Goal: Information Seeking & Learning: Check status

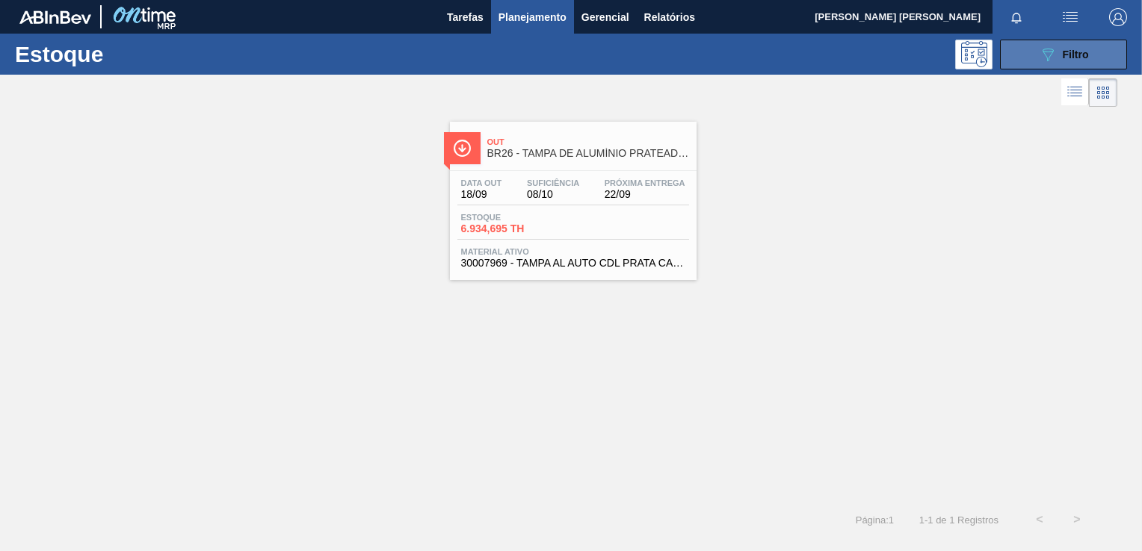
click at [1014, 66] on button "089F7B8B-B2A5-4AFE-B5C0-19BA573D28AC Filtro" at bounding box center [1063, 55] width 127 height 30
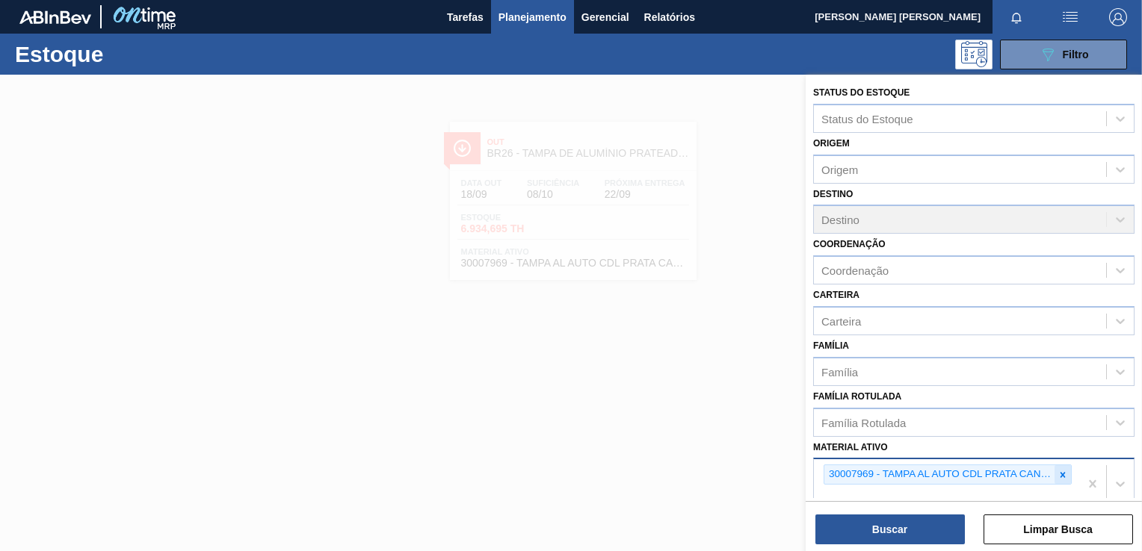
click at [1064, 470] on icon at bounding box center [1062, 475] width 10 height 10
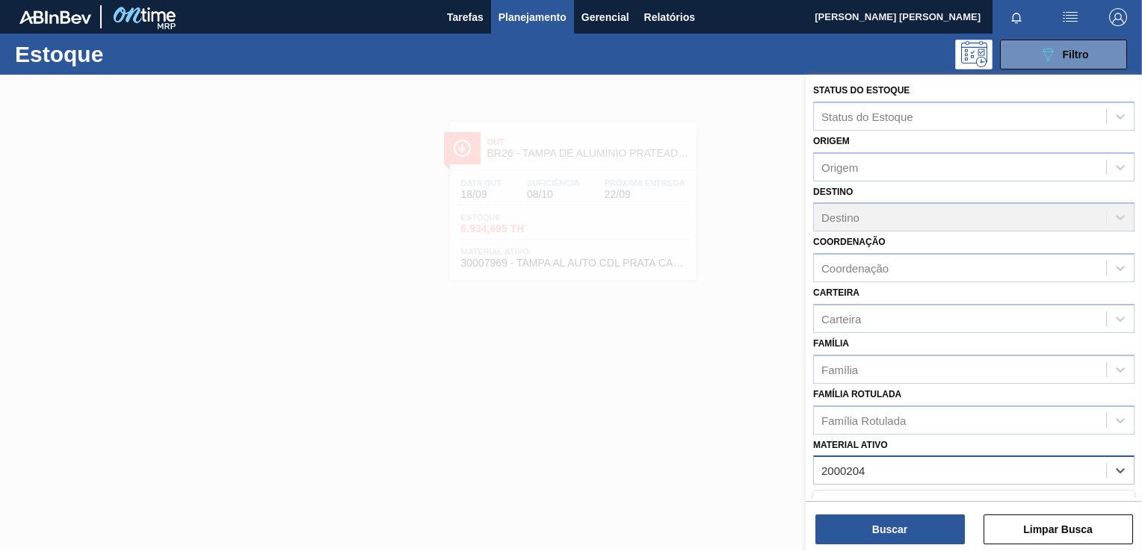
type ativo "20002047"
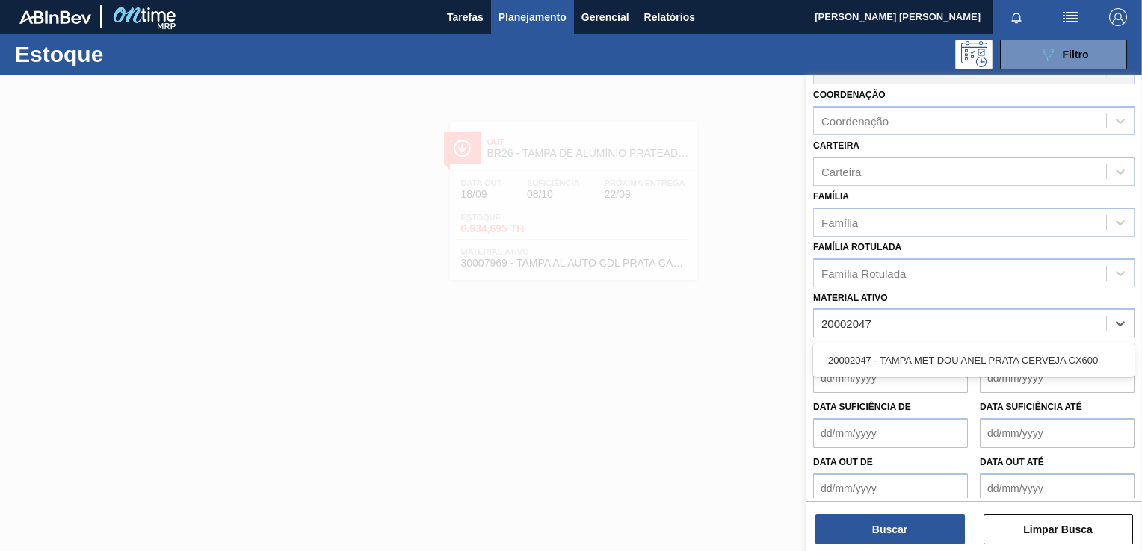
scroll to position [152, 0]
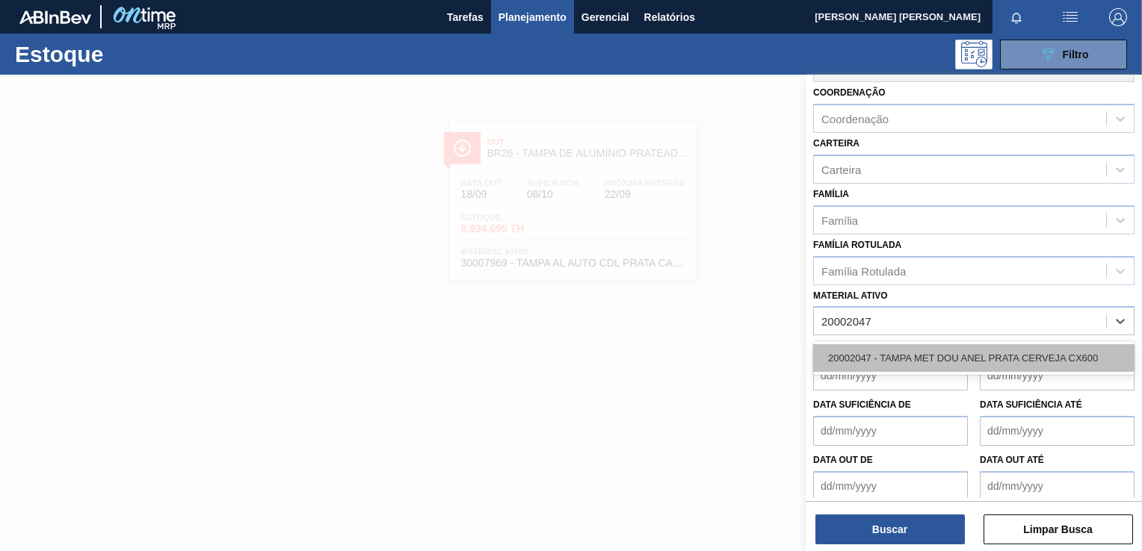
click at [995, 354] on div "20002047 - TAMPA MET DOU ANEL PRATA CERVEJA CX600" at bounding box center [973, 358] width 321 height 28
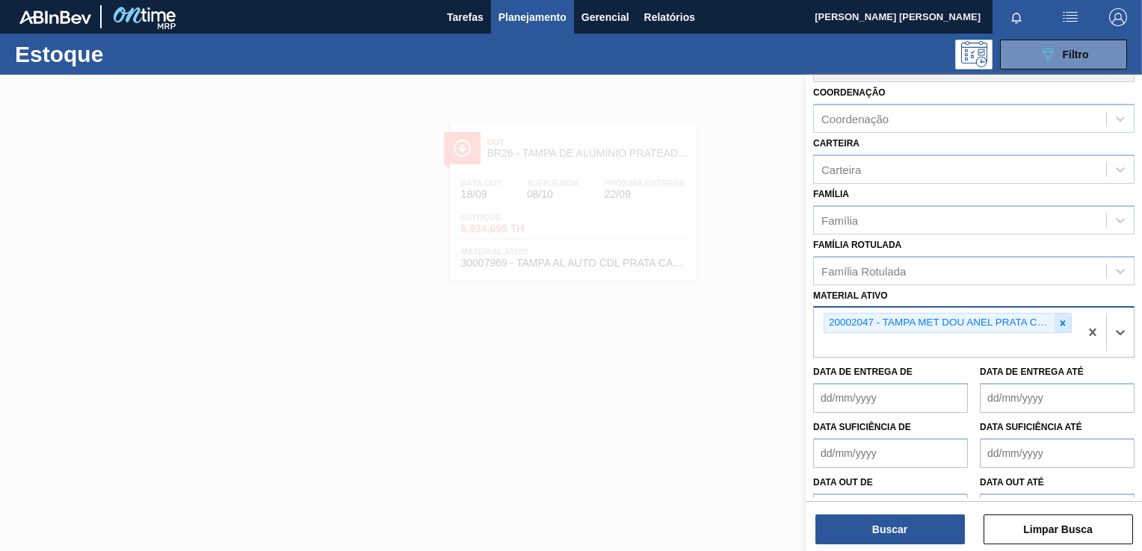
click at [1061, 318] on icon at bounding box center [1062, 323] width 10 height 10
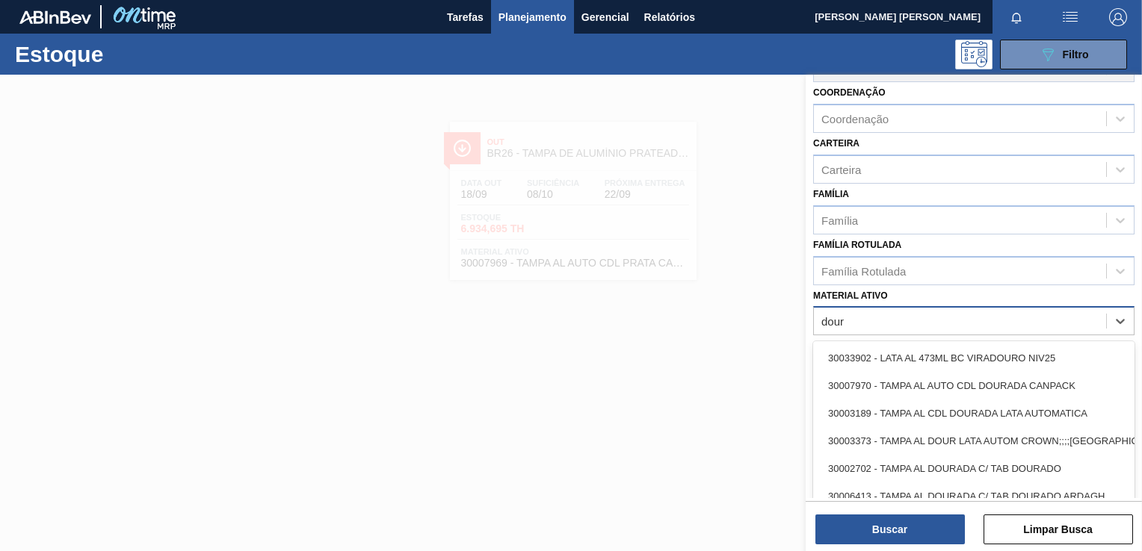
type ativo "doura"
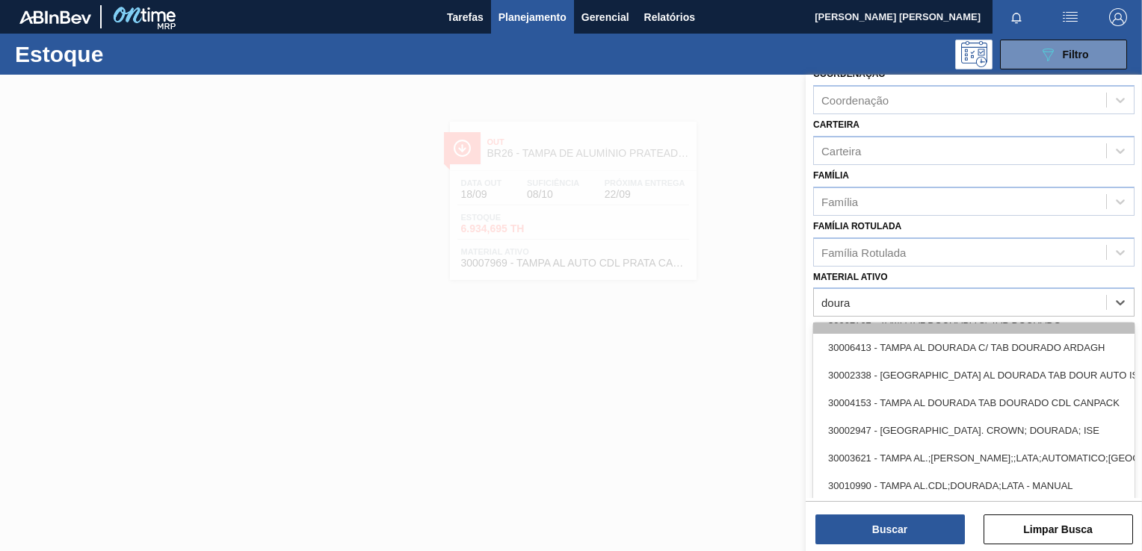
scroll to position [199, 0]
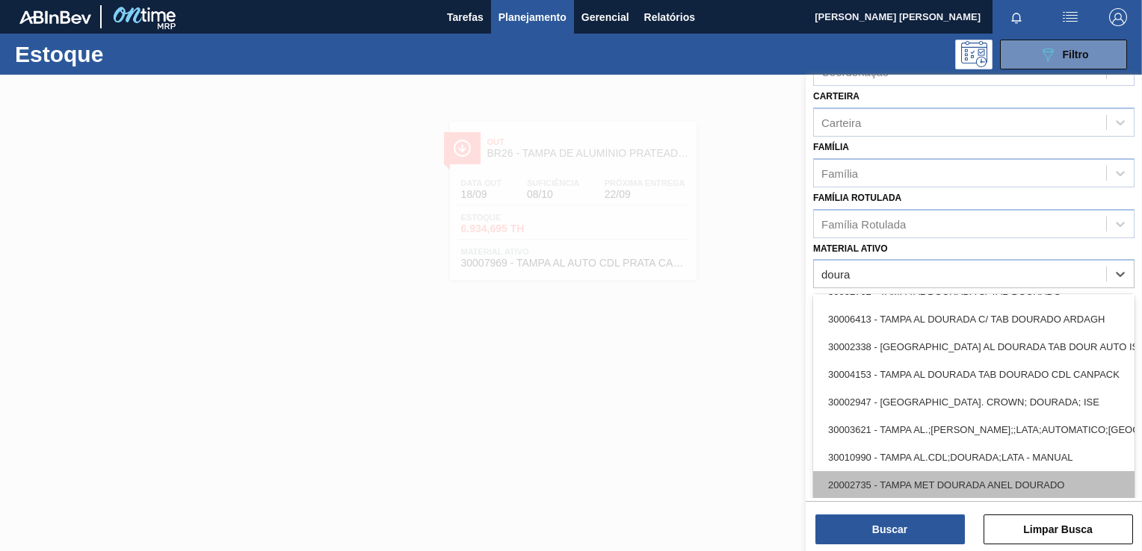
click at [1028, 487] on div "20002735 - TAMPA MET DOURADA ANEL DOURADO" at bounding box center [973, 485] width 321 height 28
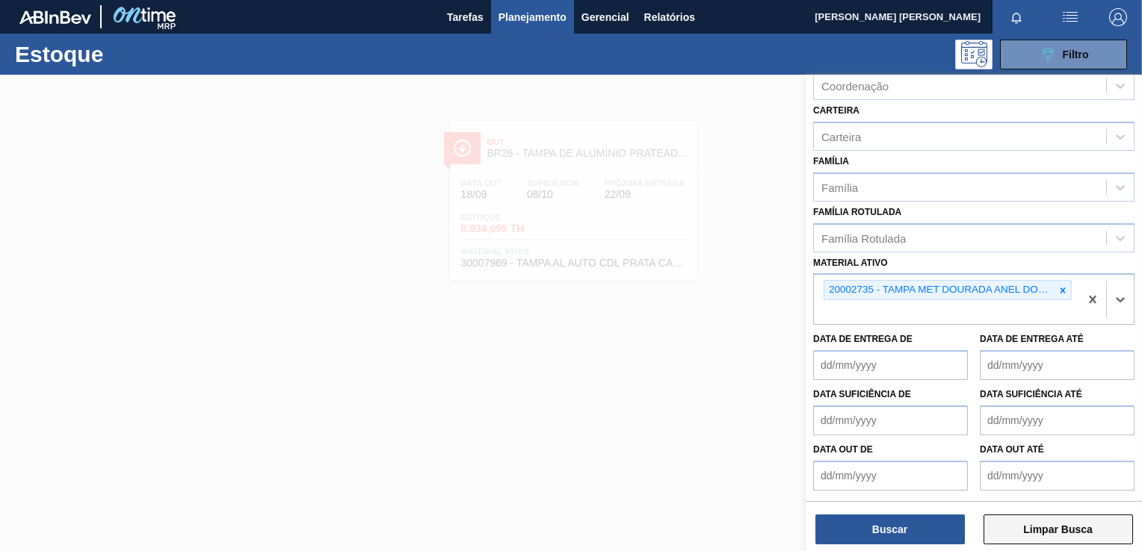
scroll to position [180, 0]
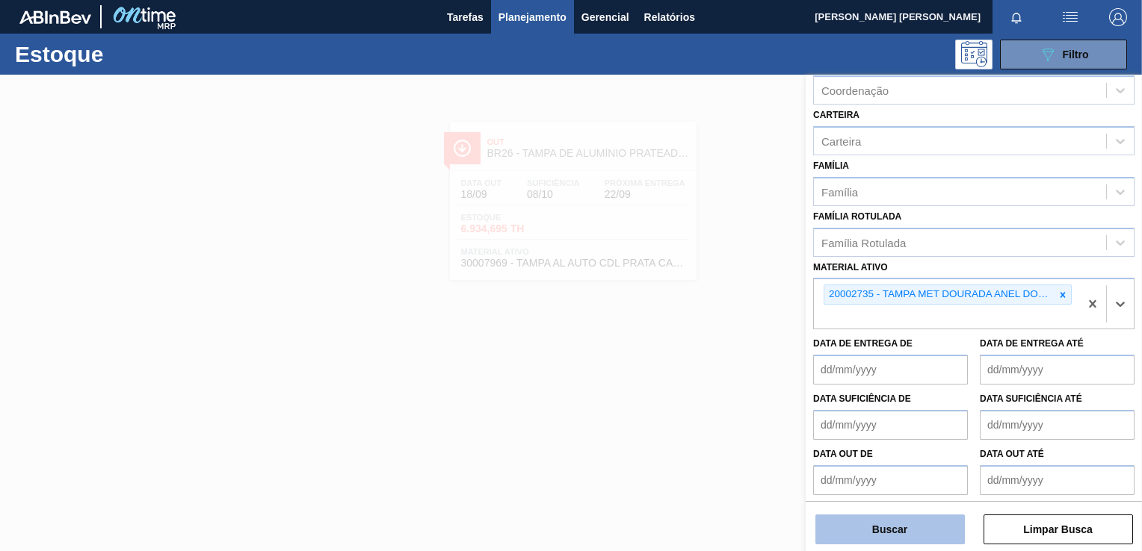
click at [916, 524] on button "Buscar" at bounding box center [889, 530] width 149 height 30
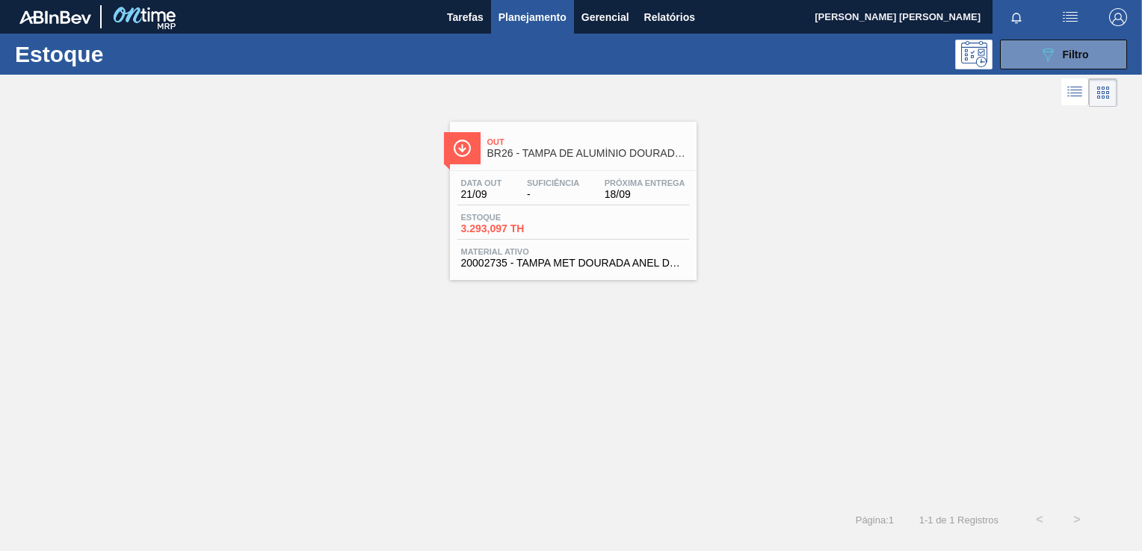
click at [577, 194] on span "-" at bounding box center [553, 194] width 52 height 11
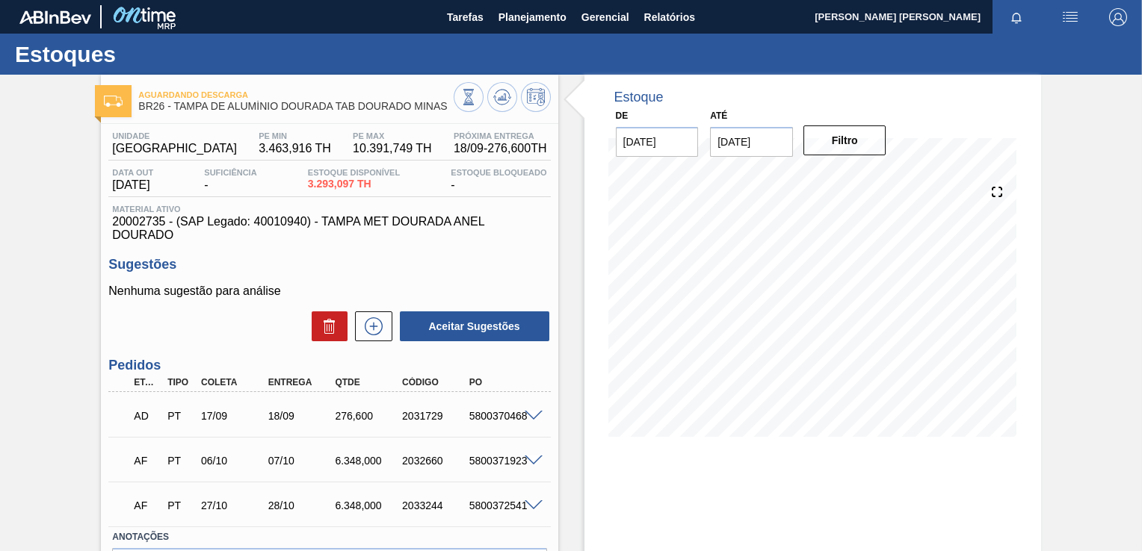
click at [485, 240] on span "20002735 - (SAP Legado: 40010940) - TAMPA MET DOURADA ANEL DOURADO" at bounding box center [329, 228] width 434 height 27
drag, startPoint x: 308, startPoint y: 184, endPoint x: 379, endPoint y: 185, distance: 71.0
click at [379, 185] on div "Data out 21/09/2025 Suficiência - Estoque Disponível 3.293,097 TH Estoque Bloqu…" at bounding box center [329, 182] width 442 height 29
copy span "3.293,097 TH"
click at [294, 212] on span "Material ativo" at bounding box center [329, 209] width 434 height 9
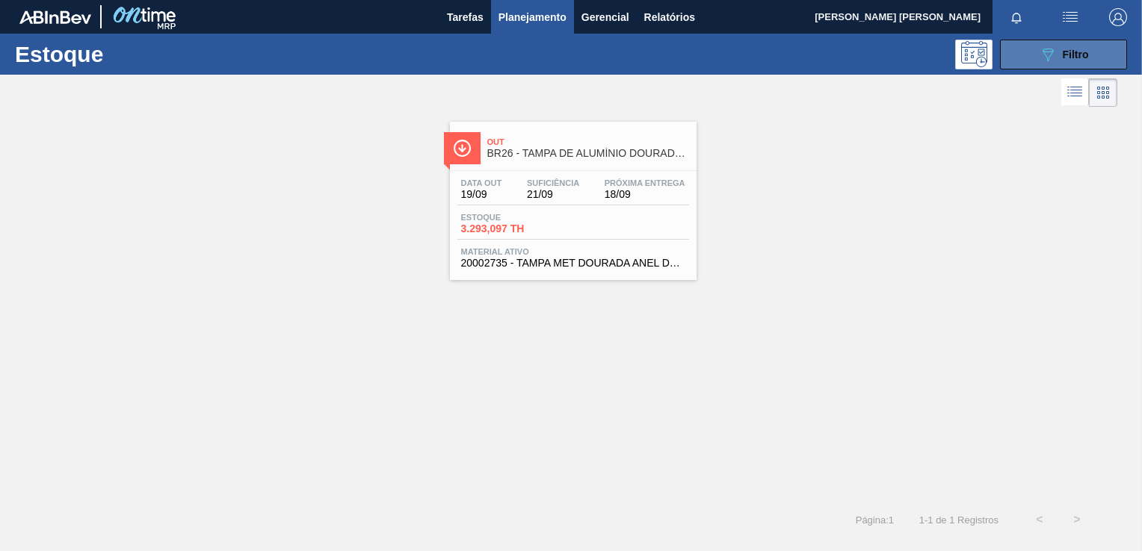
click at [1034, 40] on button "089F7B8B-B2A5-4AFE-B5C0-19BA573D28AC Filtro" at bounding box center [1063, 55] width 127 height 30
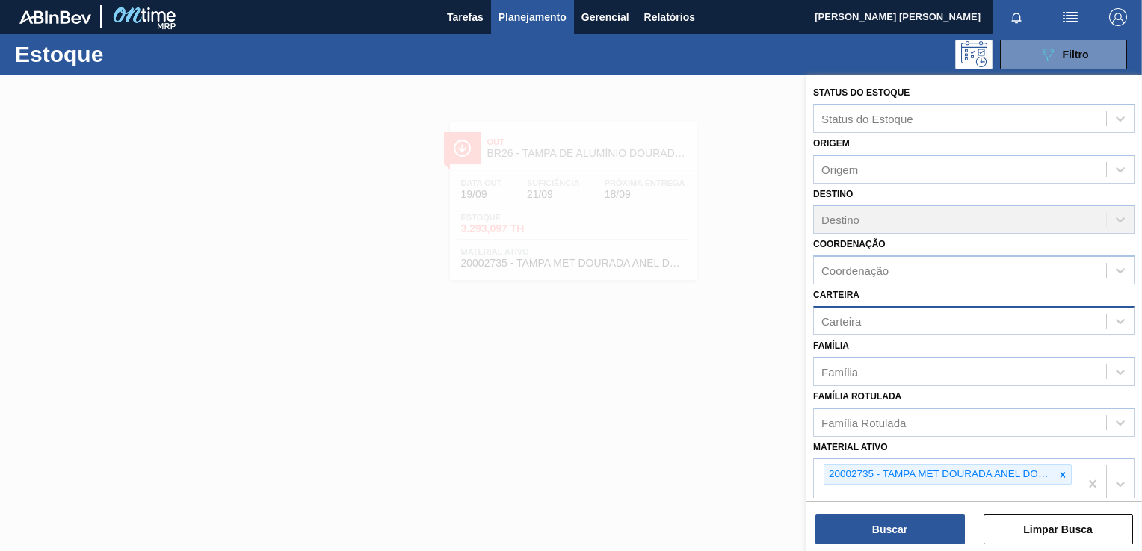
scroll to position [60, 0]
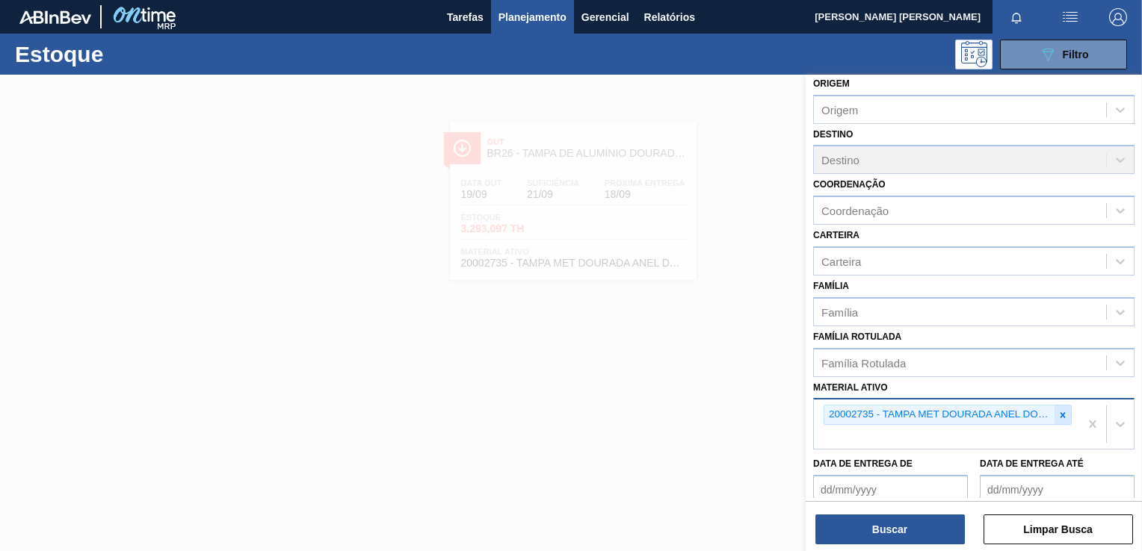
click at [1060, 412] on icon at bounding box center [1062, 414] width 5 height 5
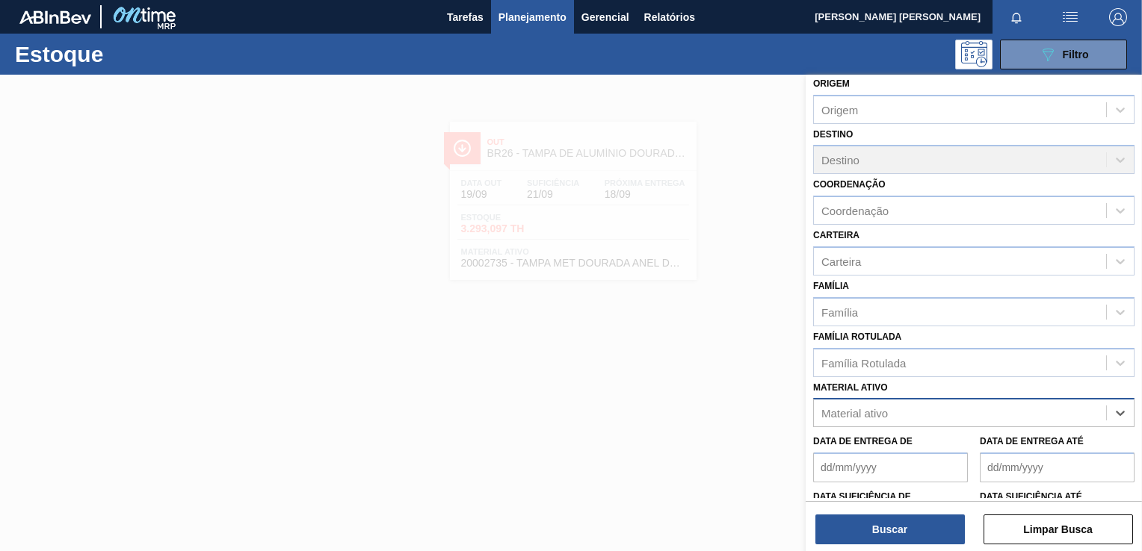
paste ativo "30004153"
type ativo "30004153"
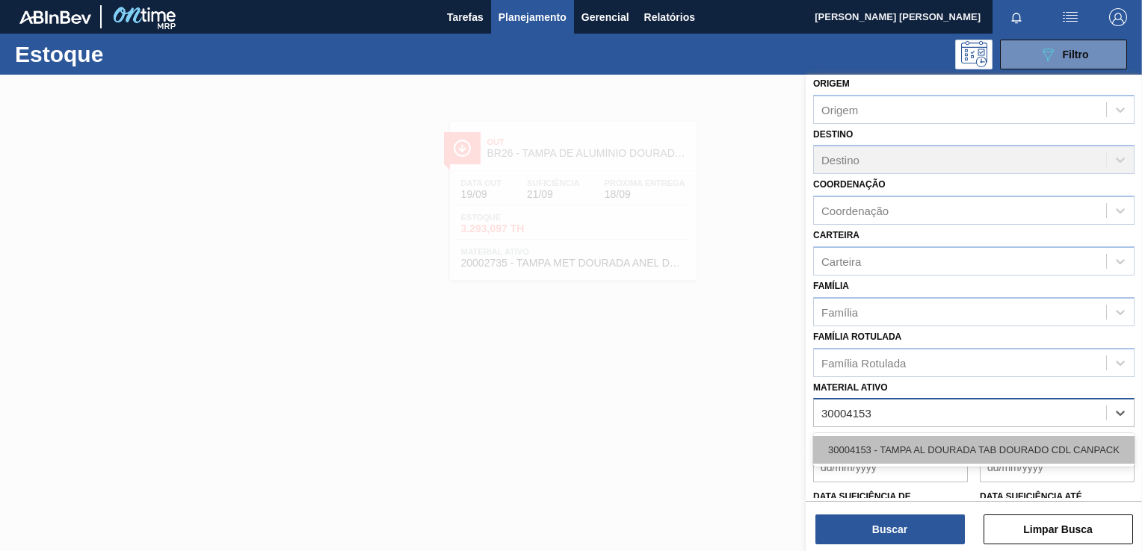
click at [932, 450] on div "30004153 - TAMPA AL DOURADA TAB DOURADO CDL CANPACK" at bounding box center [973, 450] width 321 height 28
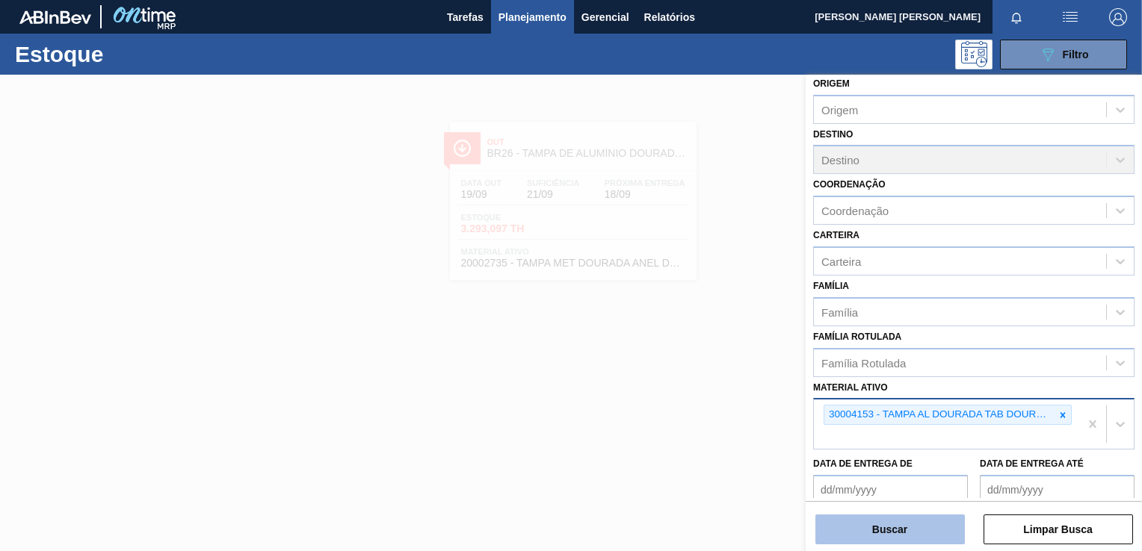
click at [902, 530] on button "Buscar" at bounding box center [889, 530] width 149 height 30
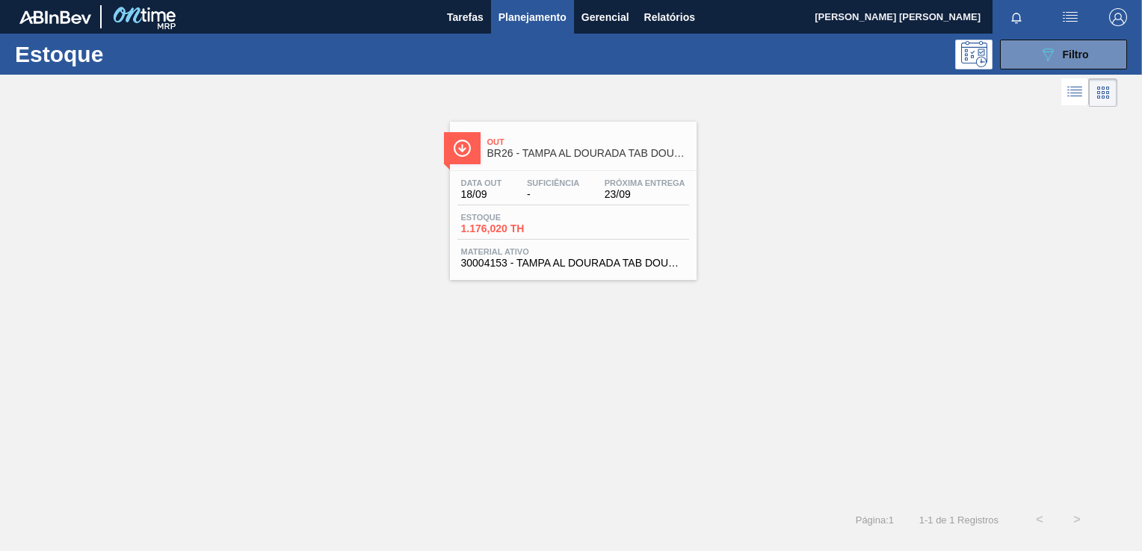
click at [642, 182] on span "Próxima Entrega" at bounding box center [644, 183] width 81 height 9
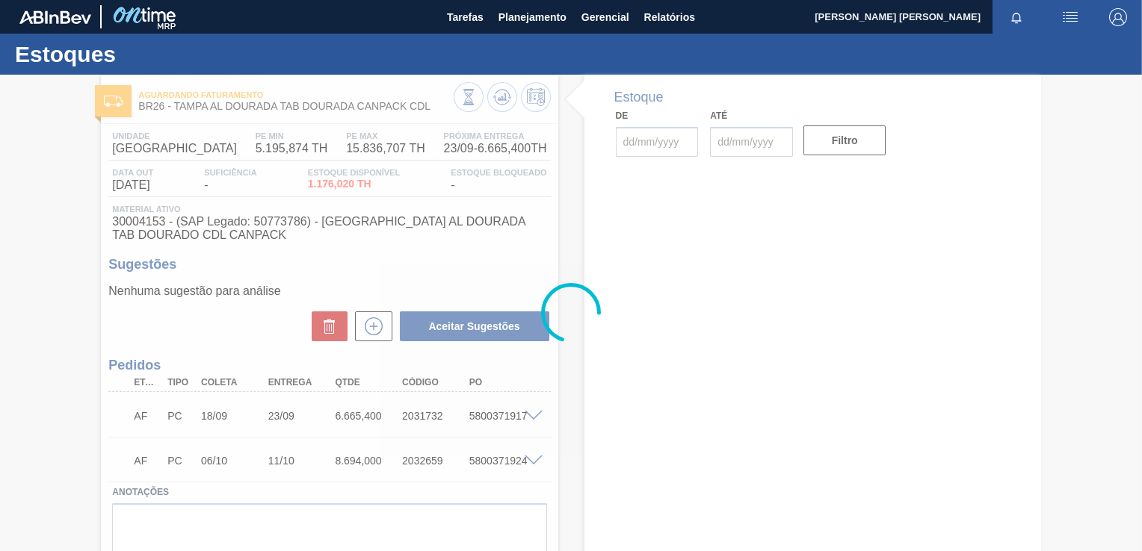
type input "[DATE]"
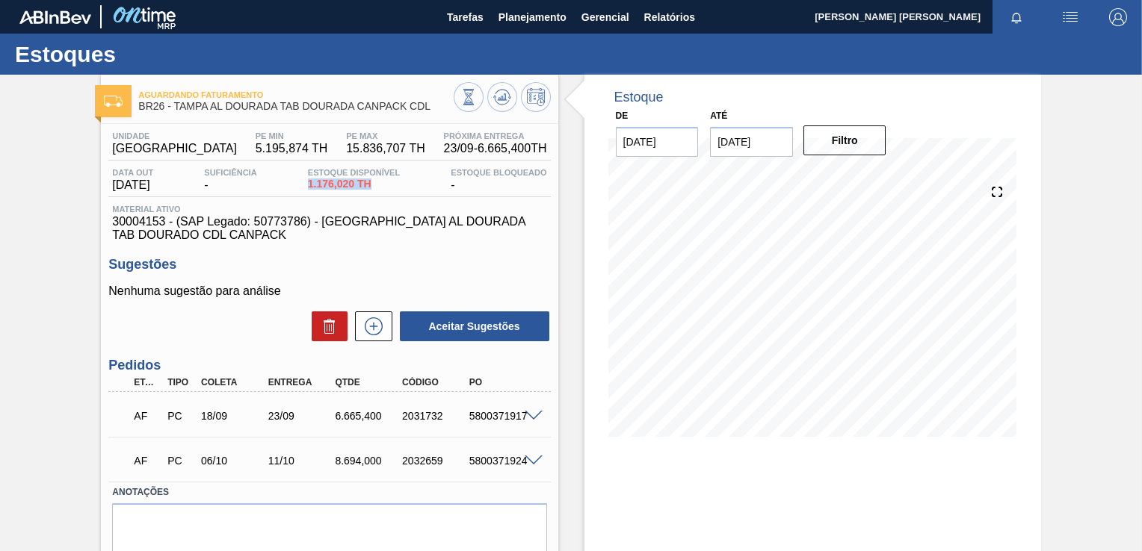
drag, startPoint x: 311, startPoint y: 185, endPoint x: 381, endPoint y: 185, distance: 70.2
click at [381, 185] on div "Estoque Disponível 1.176,020 TH" at bounding box center [353, 180] width 99 height 24
click at [559, 164] on div "Estoque De 18/09/2025 Até 02/10/2025 Filtro" at bounding box center [799, 359] width 483 height 568
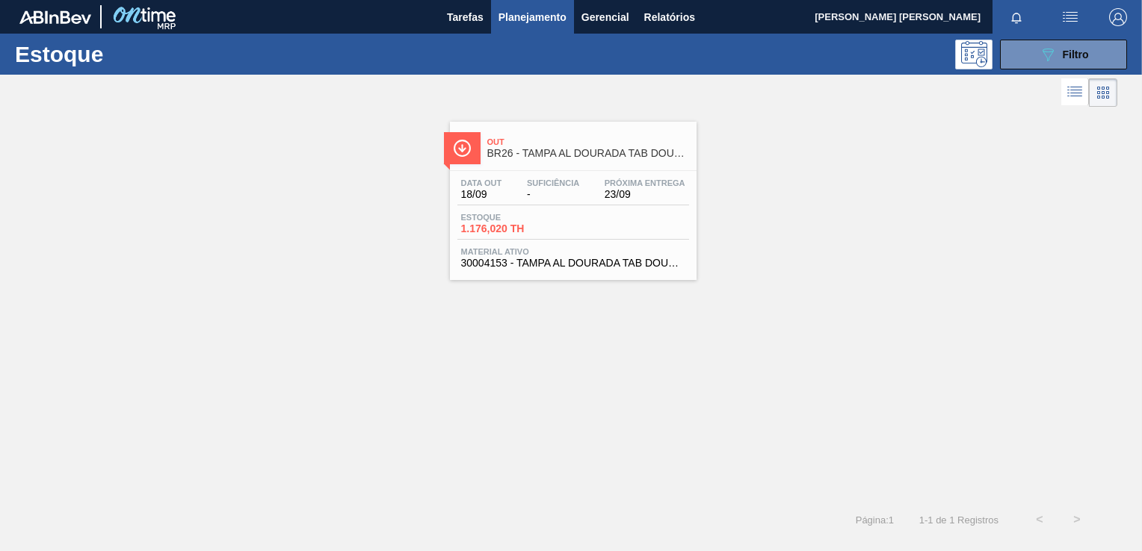
click at [621, 196] on span "23/09" at bounding box center [644, 194] width 81 height 11
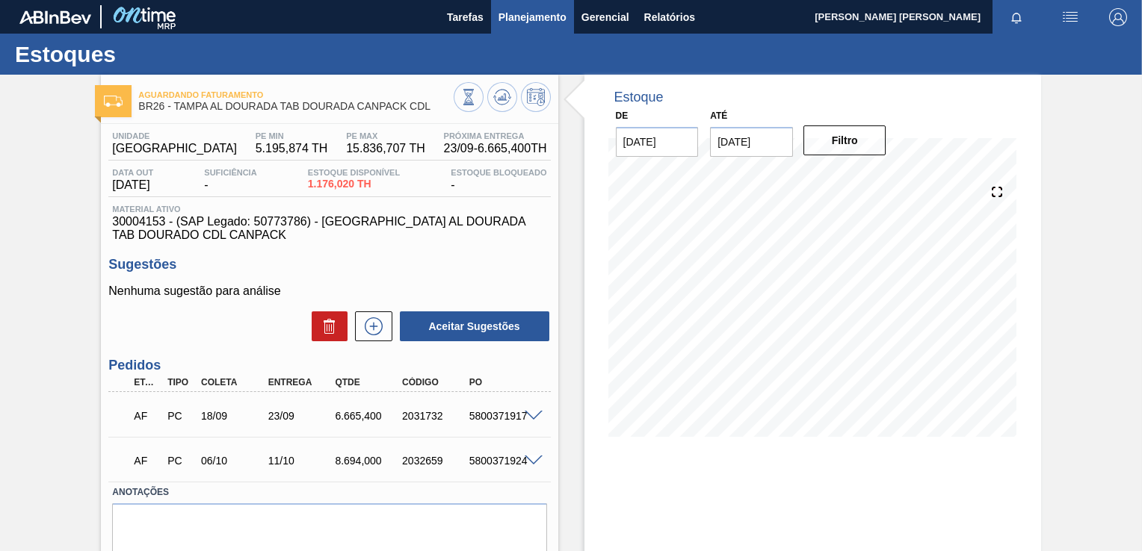
click at [508, 22] on span "Planejamento" at bounding box center [532, 17] width 68 height 18
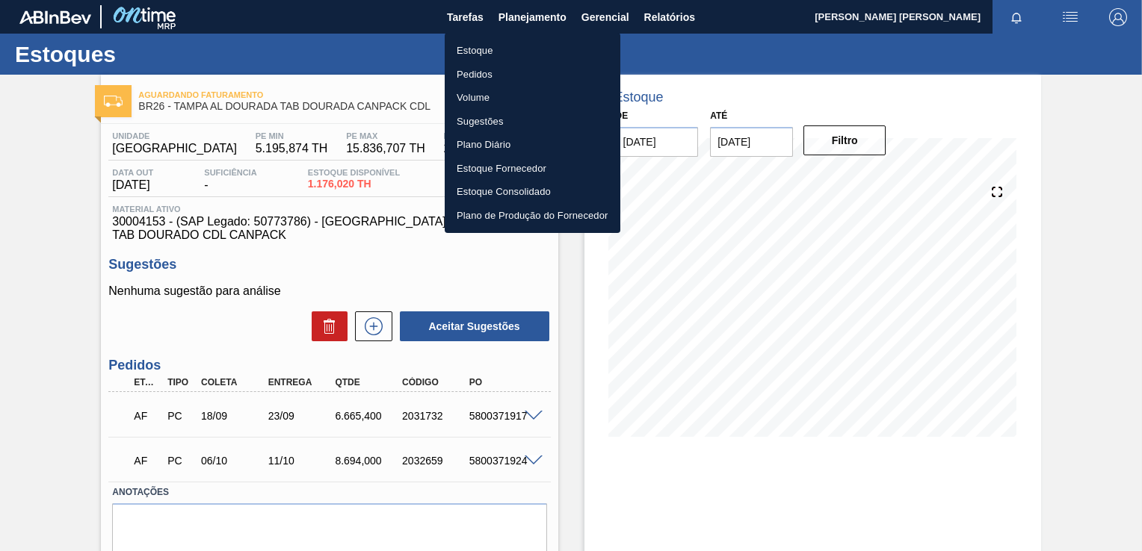
click at [496, 49] on li "Estoque" at bounding box center [533, 51] width 176 height 24
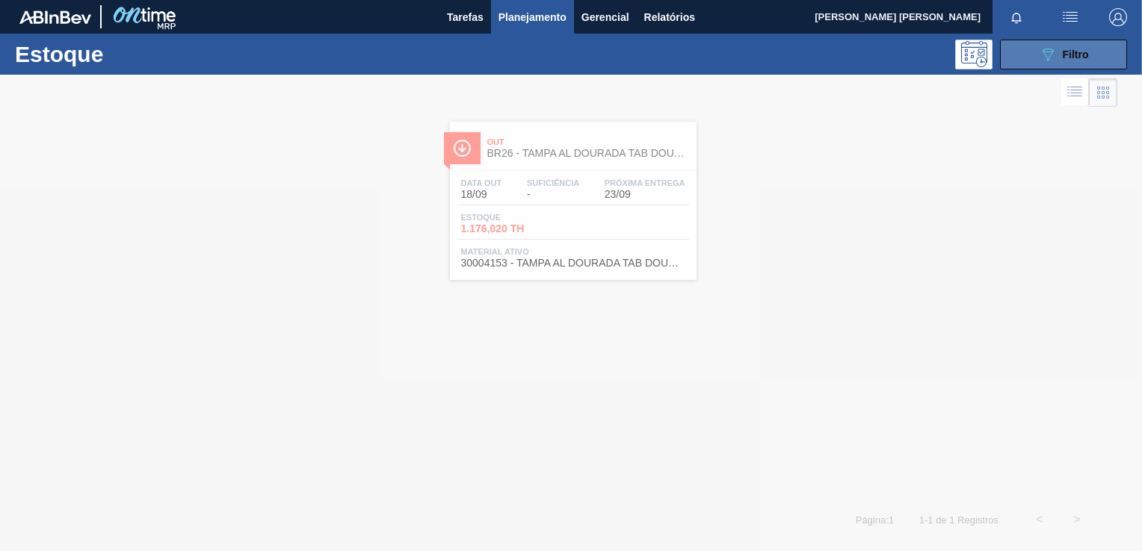
click at [1088, 46] on div "089F7B8B-B2A5-4AFE-B5C0-19BA573D28AC Filtro" at bounding box center [1063, 55] width 50 height 18
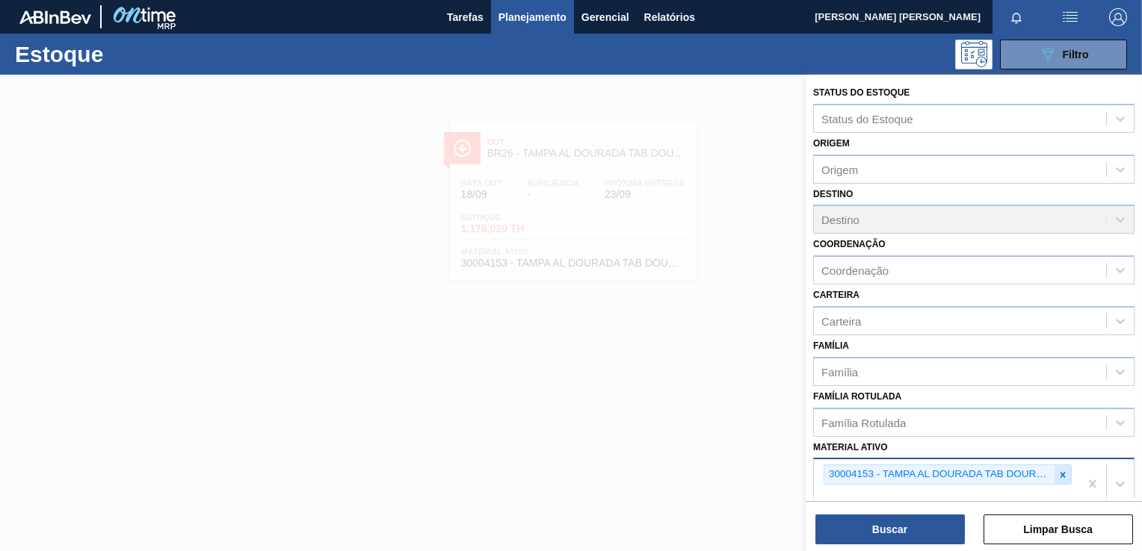
click at [1057, 474] on icon at bounding box center [1062, 475] width 10 height 10
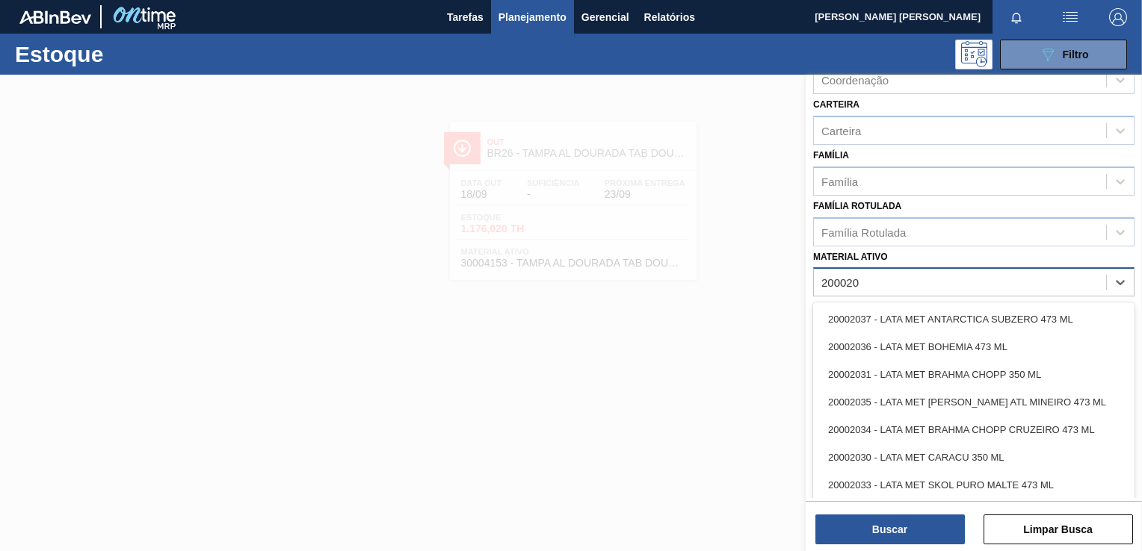
scroll to position [215, 0]
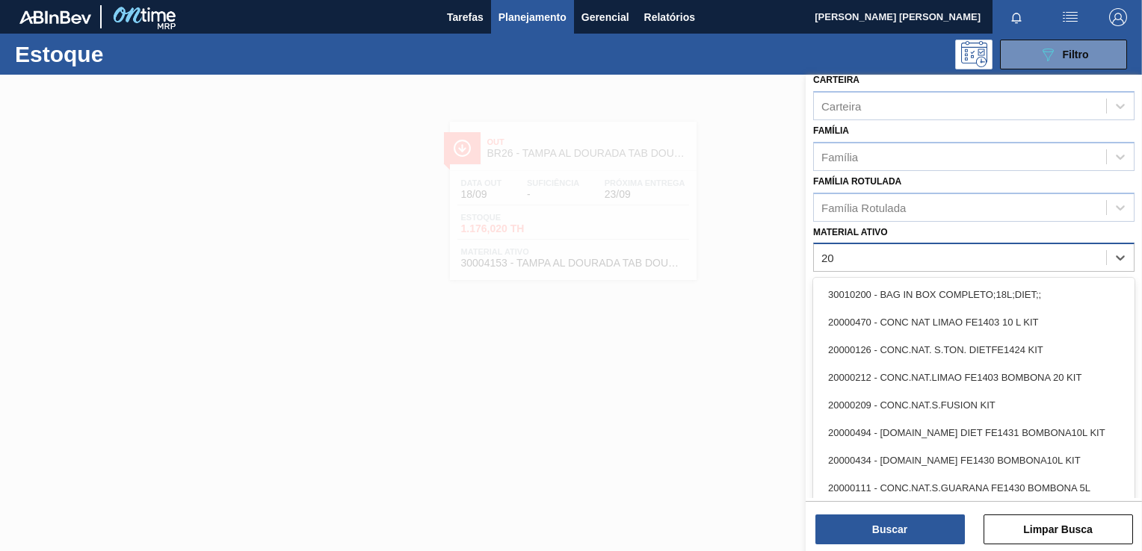
type ativo "2"
type ativo "dourada"
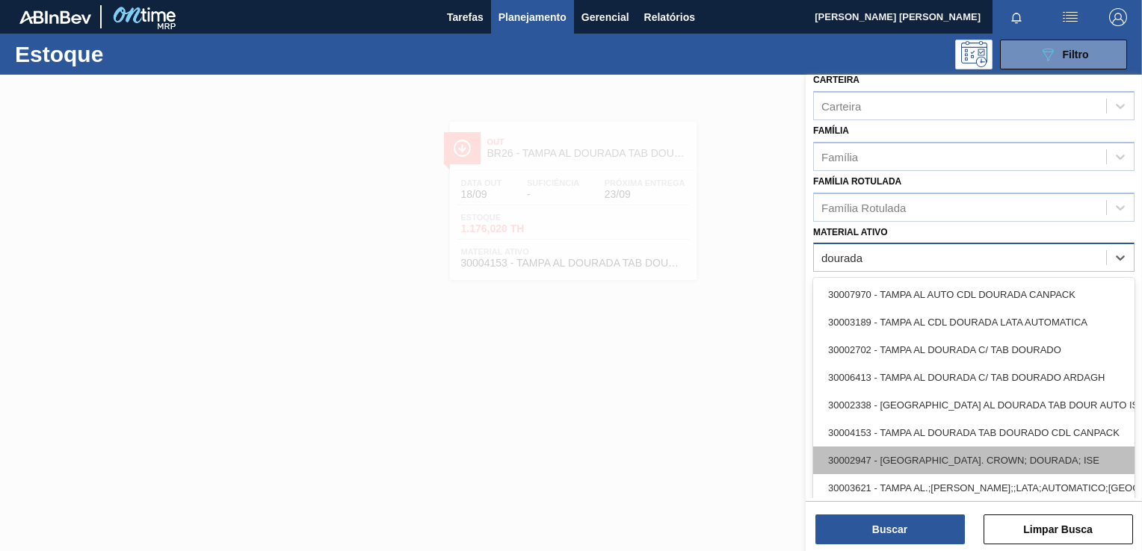
scroll to position [58, 0]
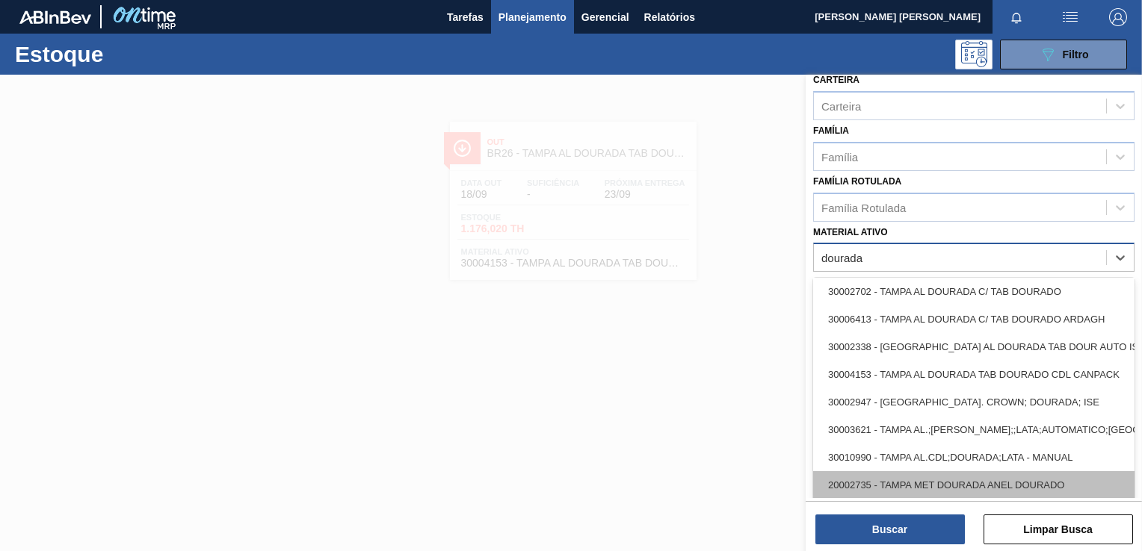
click at [942, 486] on div "20002735 - TAMPA MET DOURADA ANEL DOURADO" at bounding box center [973, 485] width 321 height 28
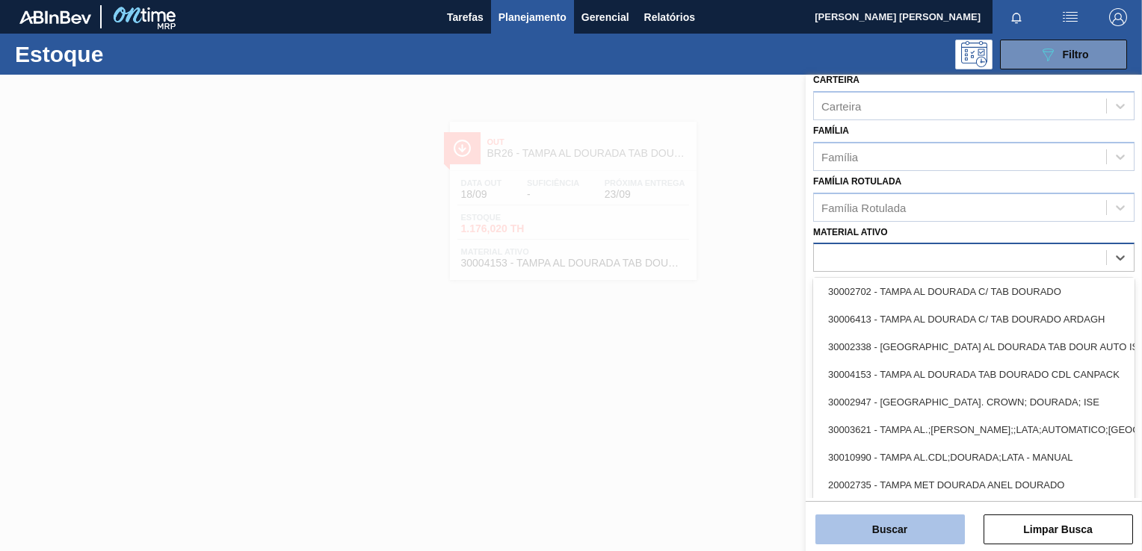
scroll to position [180, 0]
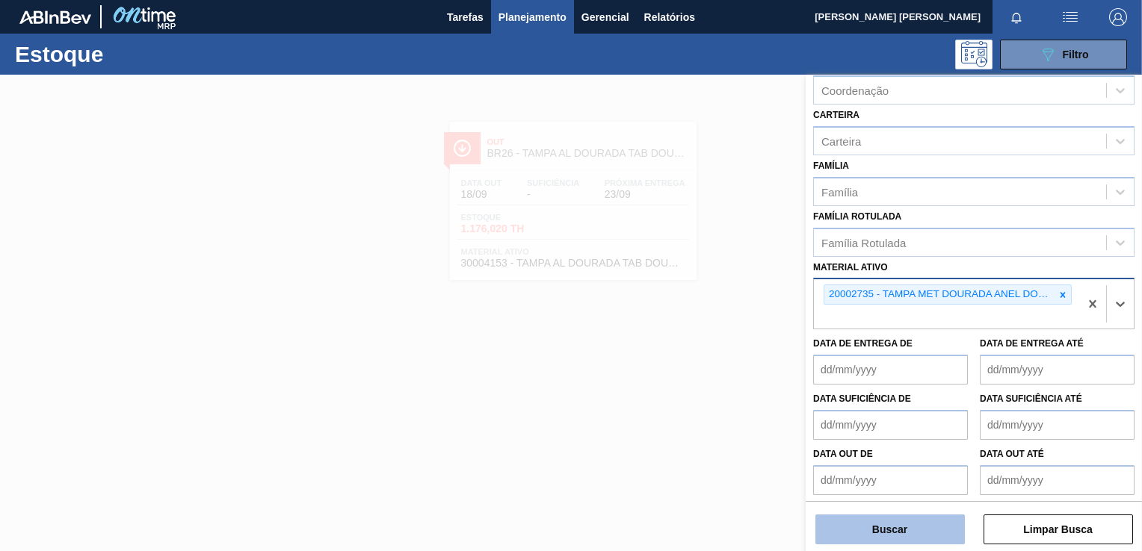
click at [908, 533] on button "Buscar" at bounding box center [889, 530] width 149 height 30
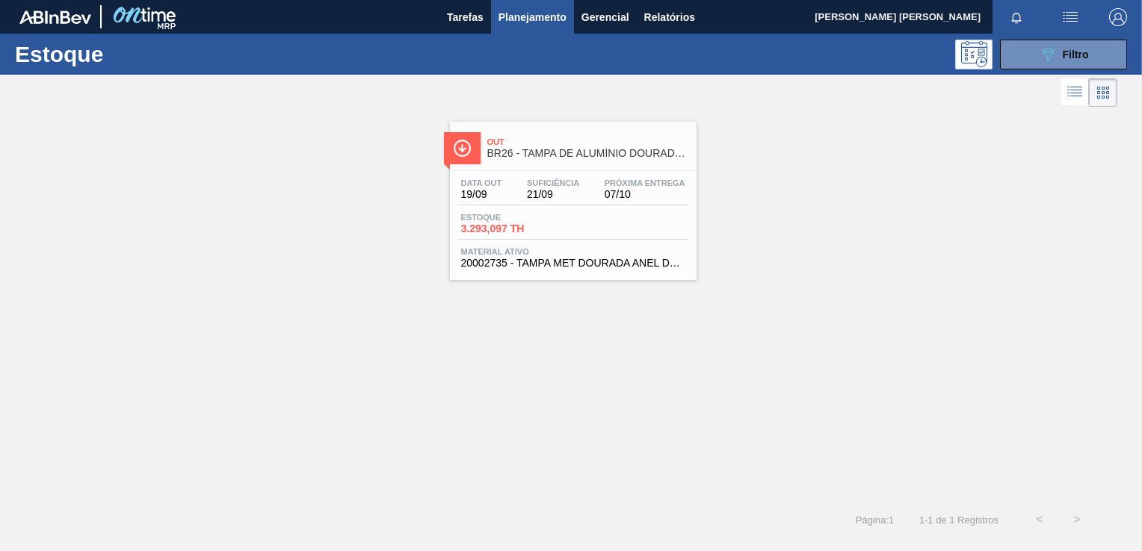
click at [523, 202] on div "Data out 19/09 Suficiência 21/09 Próxima Entrega 07/10" at bounding box center [573, 192] width 232 height 27
